Goal: Communication & Community: Answer question/provide support

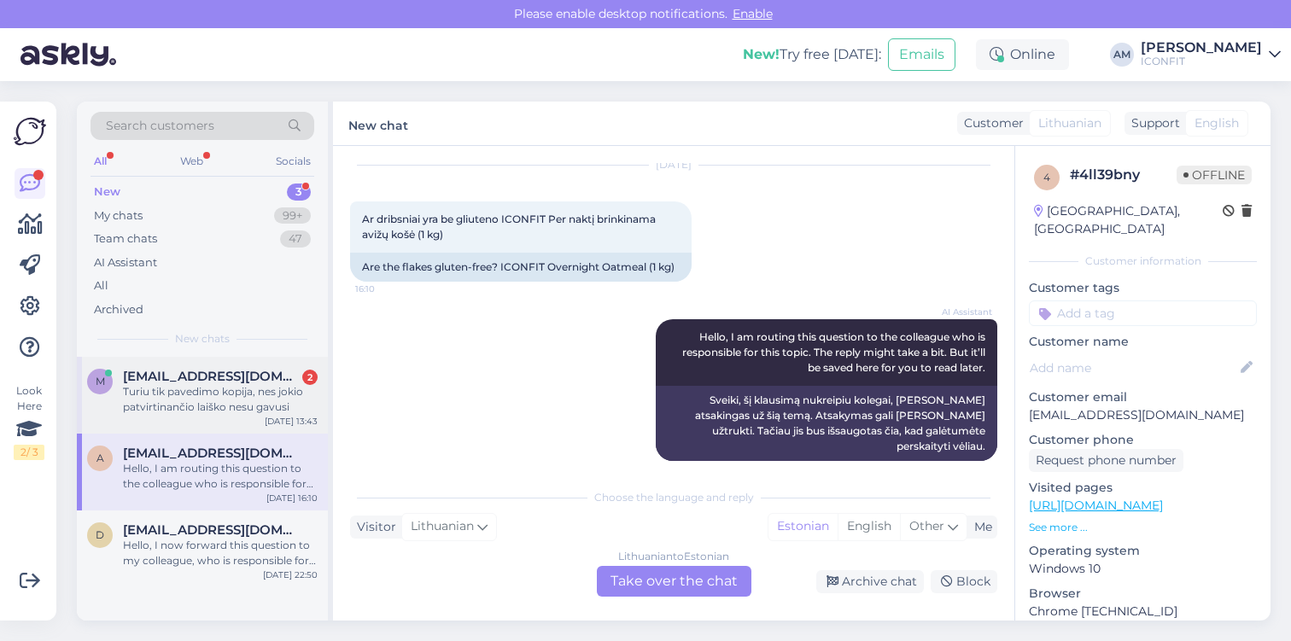
click at [276, 404] on div "Turiu tik pavedimo kopija, nes jokio patvirtinančio laiško nesu gavusi" at bounding box center [220, 399] width 195 height 31
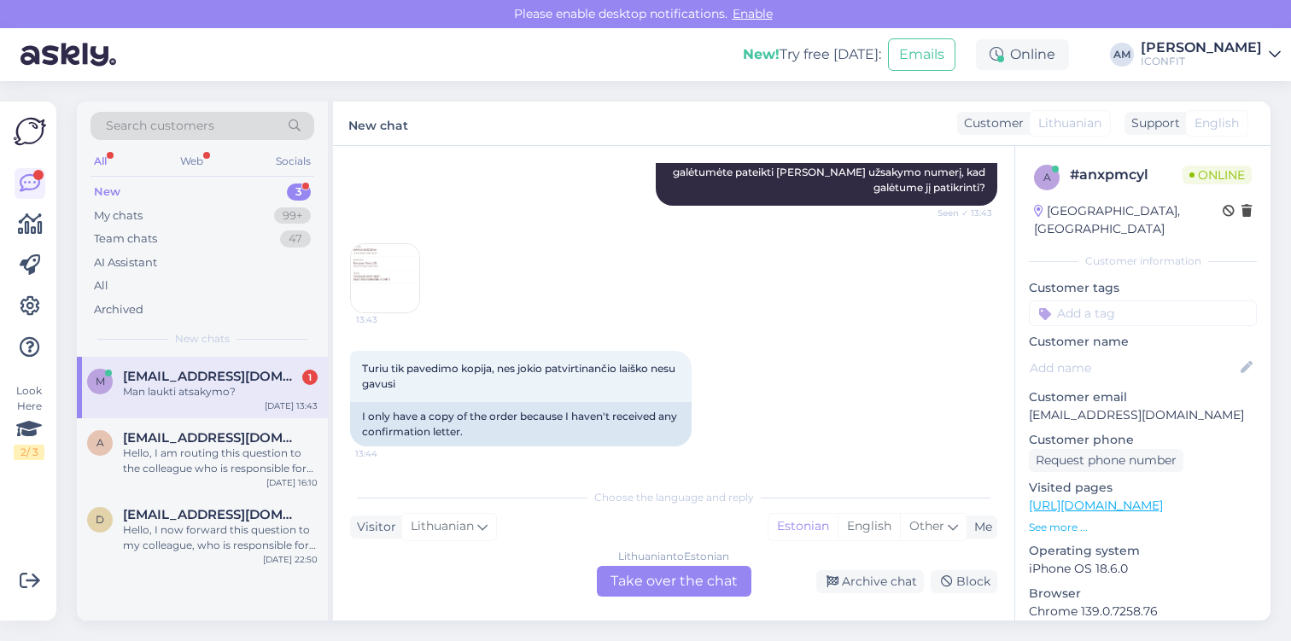
scroll to position [265, 0]
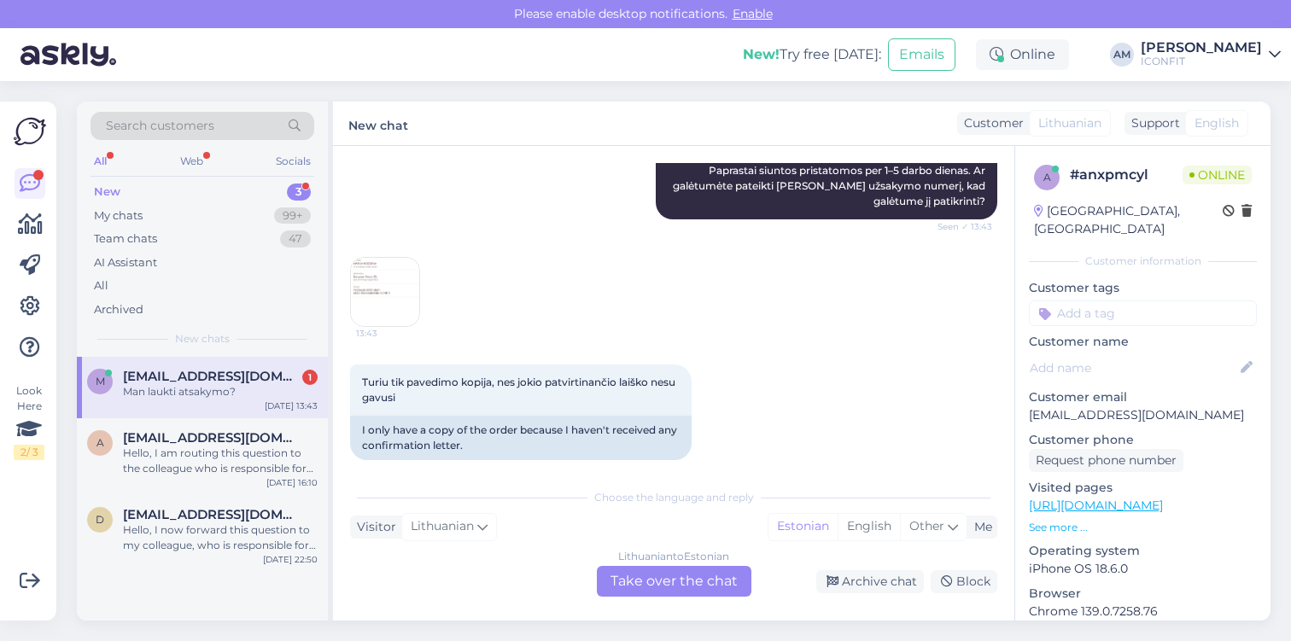
click at [383, 303] on img at bounding box center [385, 292] width 68 height 68
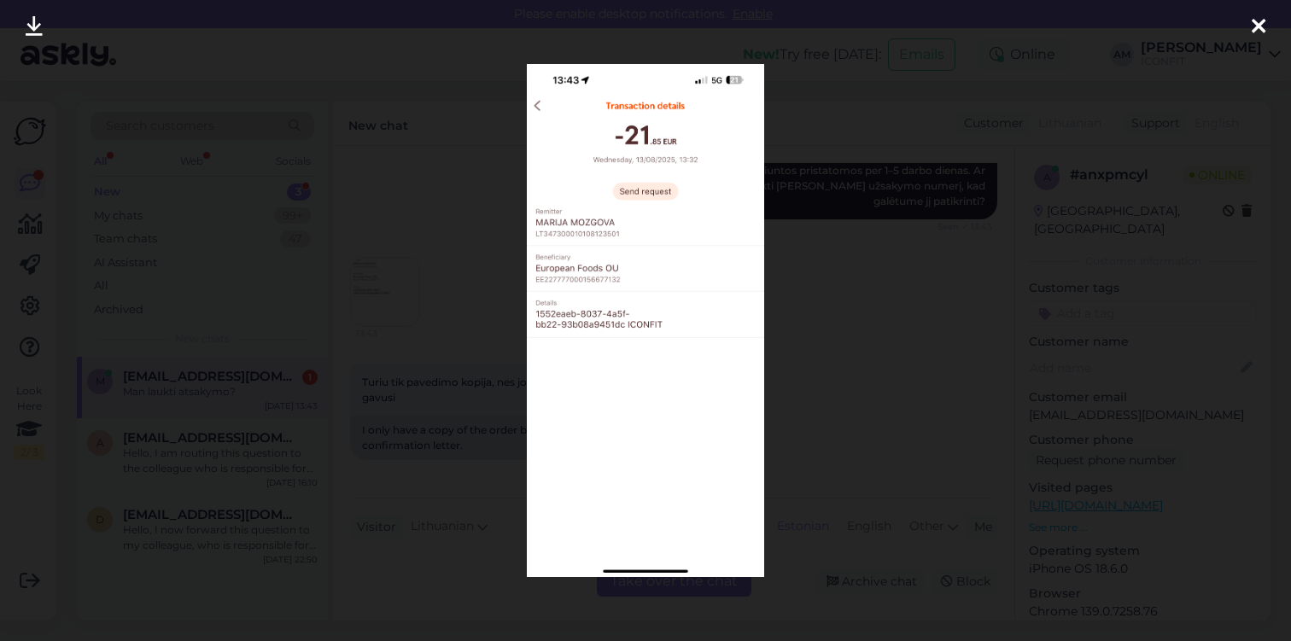
click at [453, 289] on div at bounding box center [645, 320] width 1291 height 641
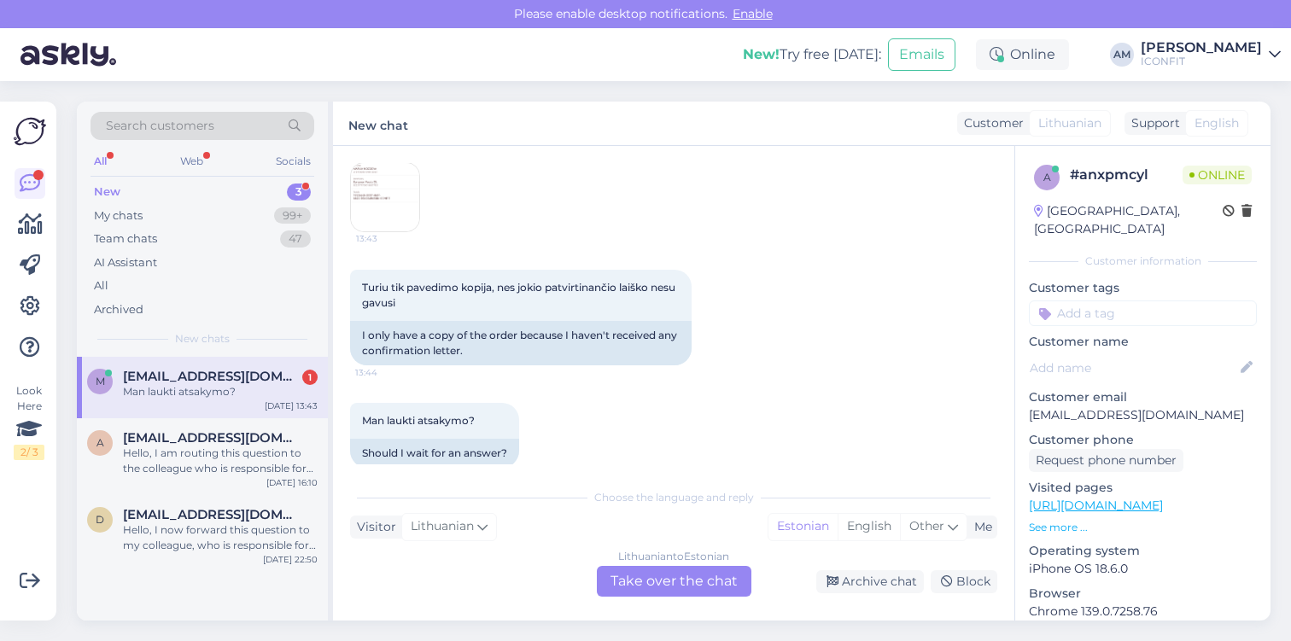
scroll to position [382, 0]
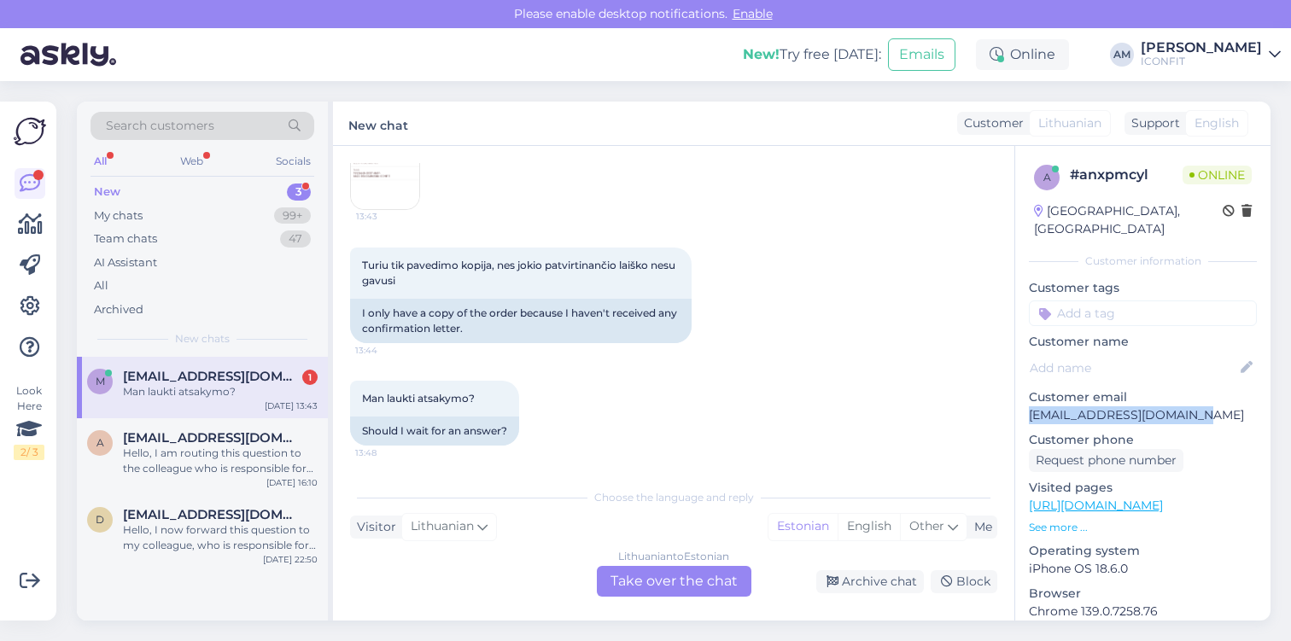
drag, startPoint x: 1189, startPoint y: 400, endPoint x: 1027, endPoint y: 399, distance: 162.2
click at [1027, 399] on div "a # anxpmcyl Online [GEOGRAPHIC_DATA], [GEOGRAPHIC_DATA] Customer information C…" at bounding box center [1142, 506] width 255 height 720
copy p "[EMAIL_ADDRESS][DOMAIN_NAME]"
click at [652, 577] on div "Lithuanian to Estonian Take over the chat" at bounding box center [674, 581] width 155 height 31
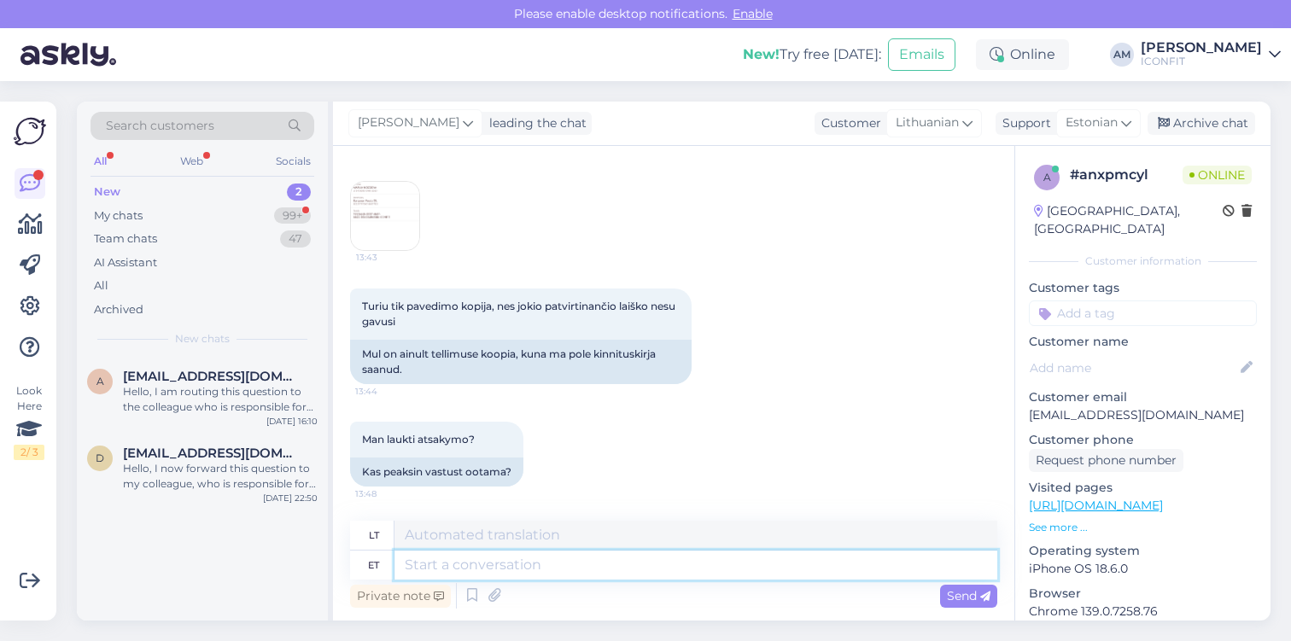
click at [579, 568] on textarea at bounding box center [695, 565] width 603 height 29
type textarea "Hello!"
type textarea "Sveiki!"
type textarea "Hello! You s"
type textarea "Sveiki! Tu"
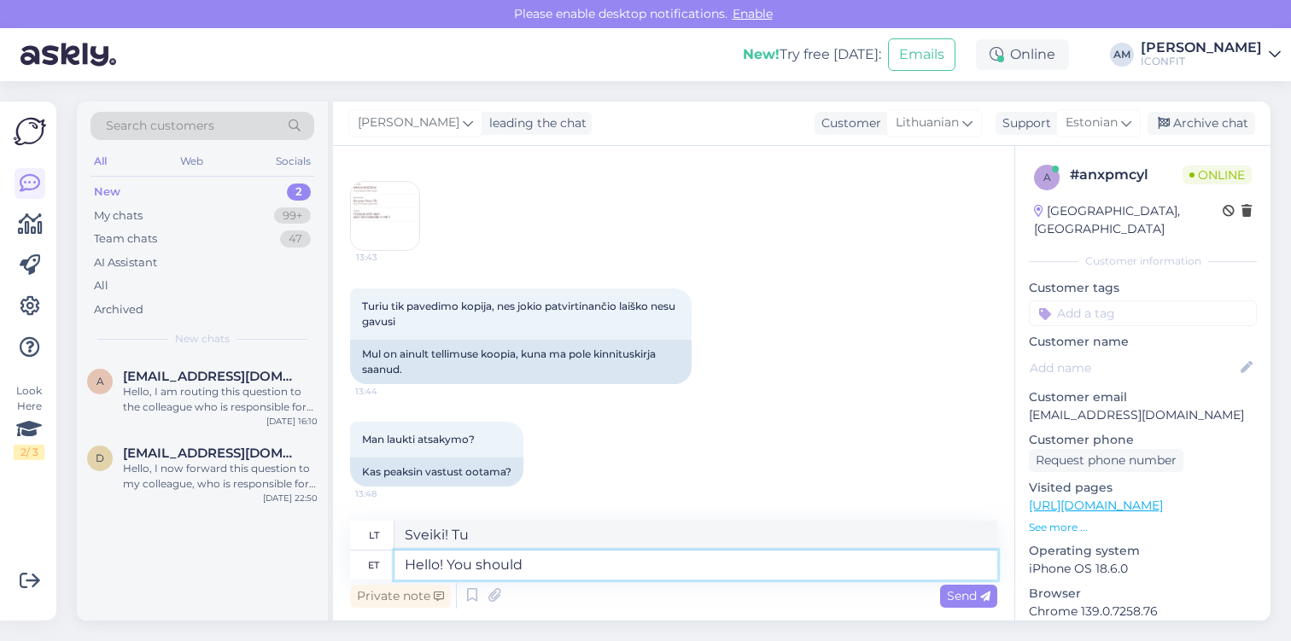
type textarea "Hello! You should"
type textarea "Sveiki! [GEOGRAPHIC_DATA]"
type textarea "Hello! You should have a"
type textarea "Sveiki! Turėjote"
type textarea "Hello! You should have a"
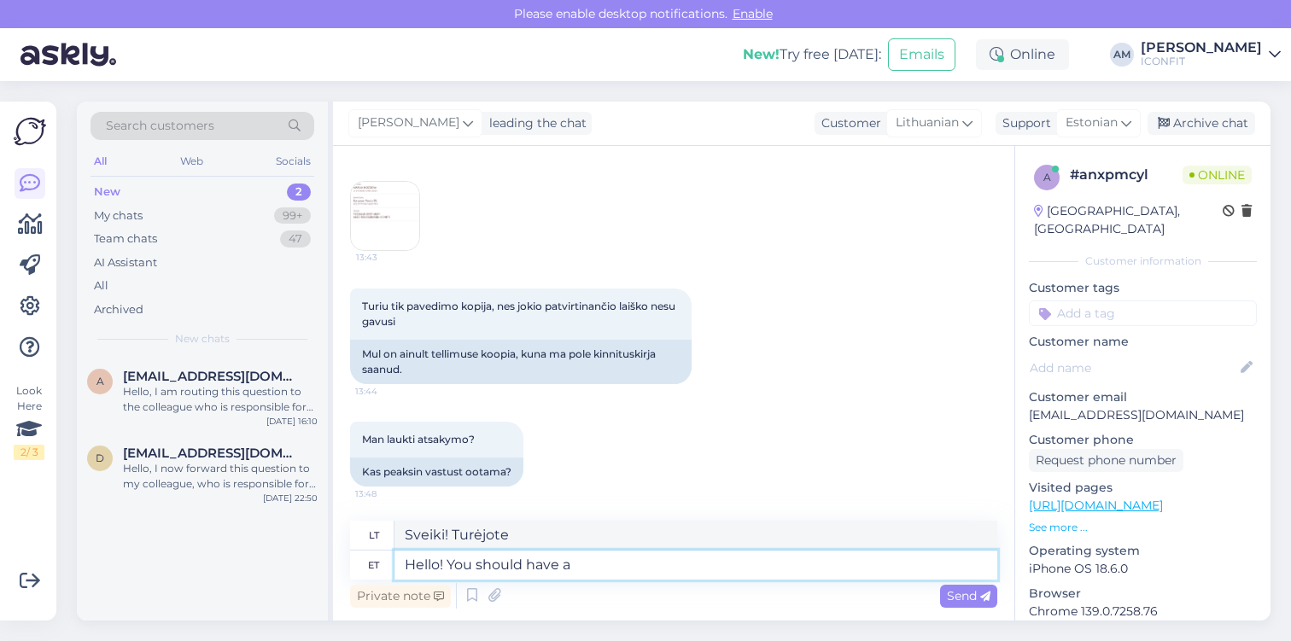
type textarea "Sveiki! Turėtumėte turėti"
type textarea "Hello! You should have a shipping c"
type textarea "Sveiki! Turėtumėte turėti siuntimo kvitą"
type textarea "Hello! You should have a shipping confirmation e"
type textarea "Sveiki! Turėtumėte gauti siuntimo patvirtinimą"
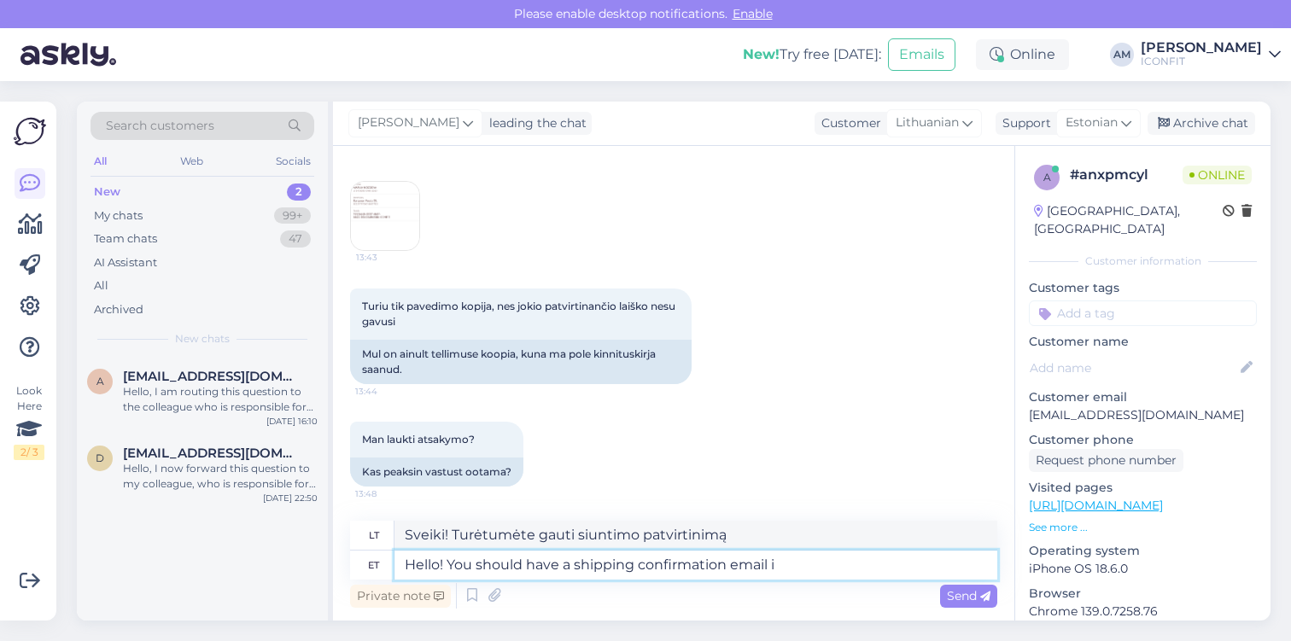
type textarea "Hello! You should have a shipping confirmation email in"
type textarea "Sveiki! Turėtumėte gauti siuntimo patvirtinimo el. laišką"
type textarea "Hello! You should have a shipping confirmation email in your i"
type textarea "Sveiki! Jūsų el. pašte turėtų būti siuntimo patvirtinimo el. laiškas."
type textarea "Hello! You should have a shipping confirmation email in your inbox."
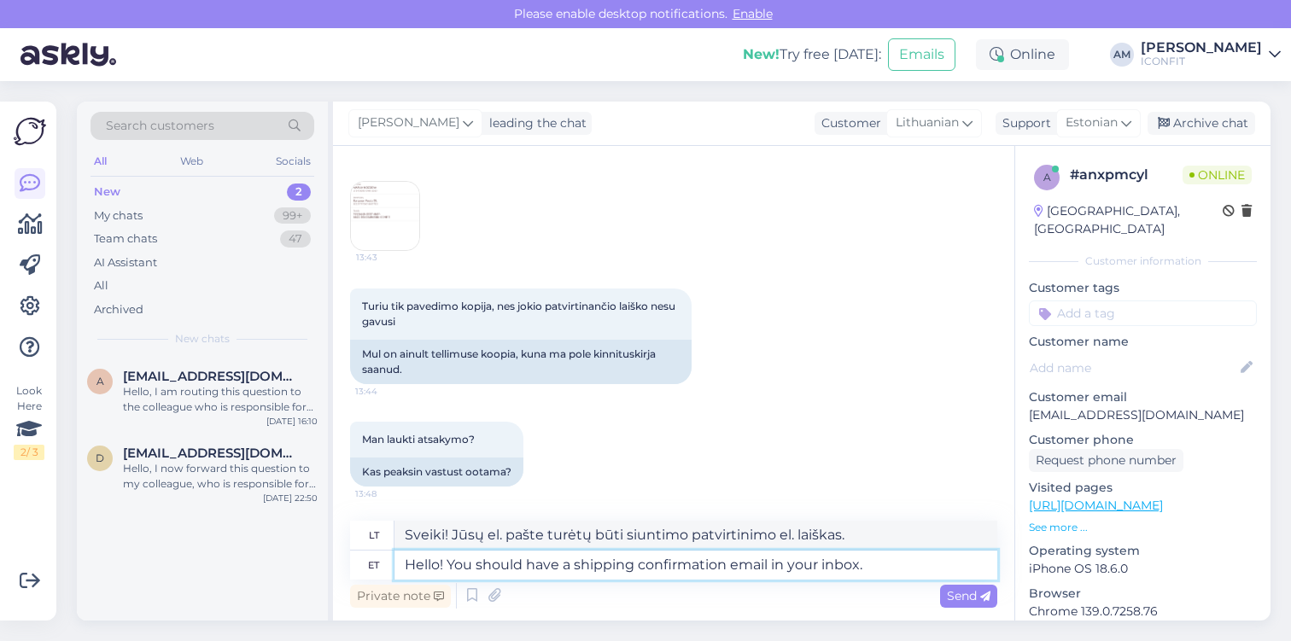
type textarea "Sveiki! Jūsų el. pašto dėžutėje turėtų būti siuntimo patvirtinimo el. laiškas."
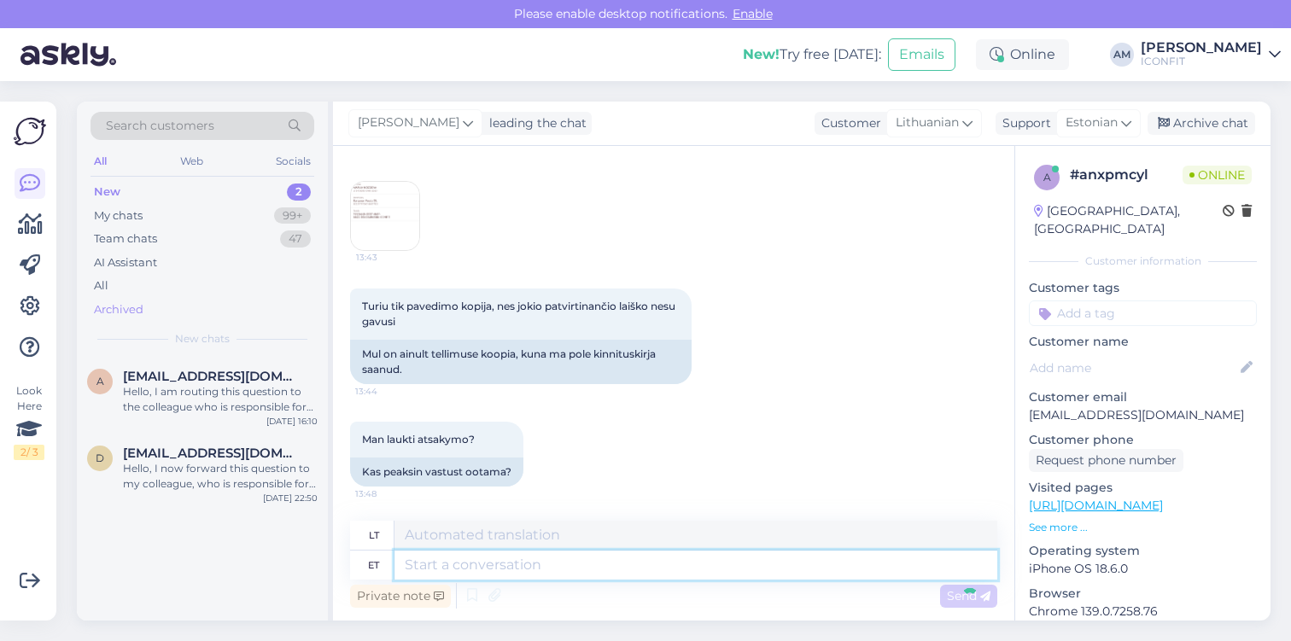
scroll to position [474, 0]
